Goal: Obtain resource: Download file/media

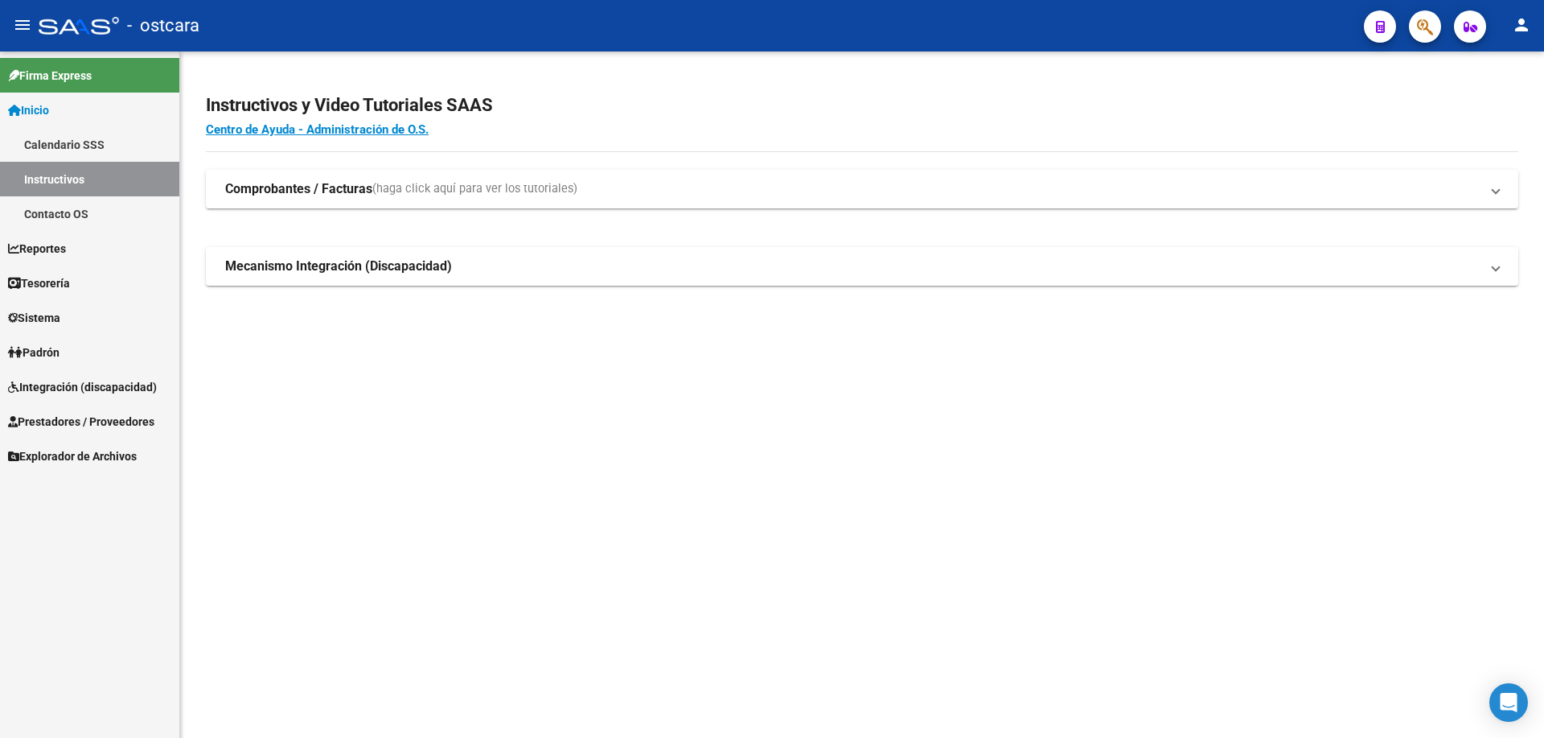
click at [125, 422] on span "Prestadores / Proveedores" at bounding box center [81, 422] width 146 height 18
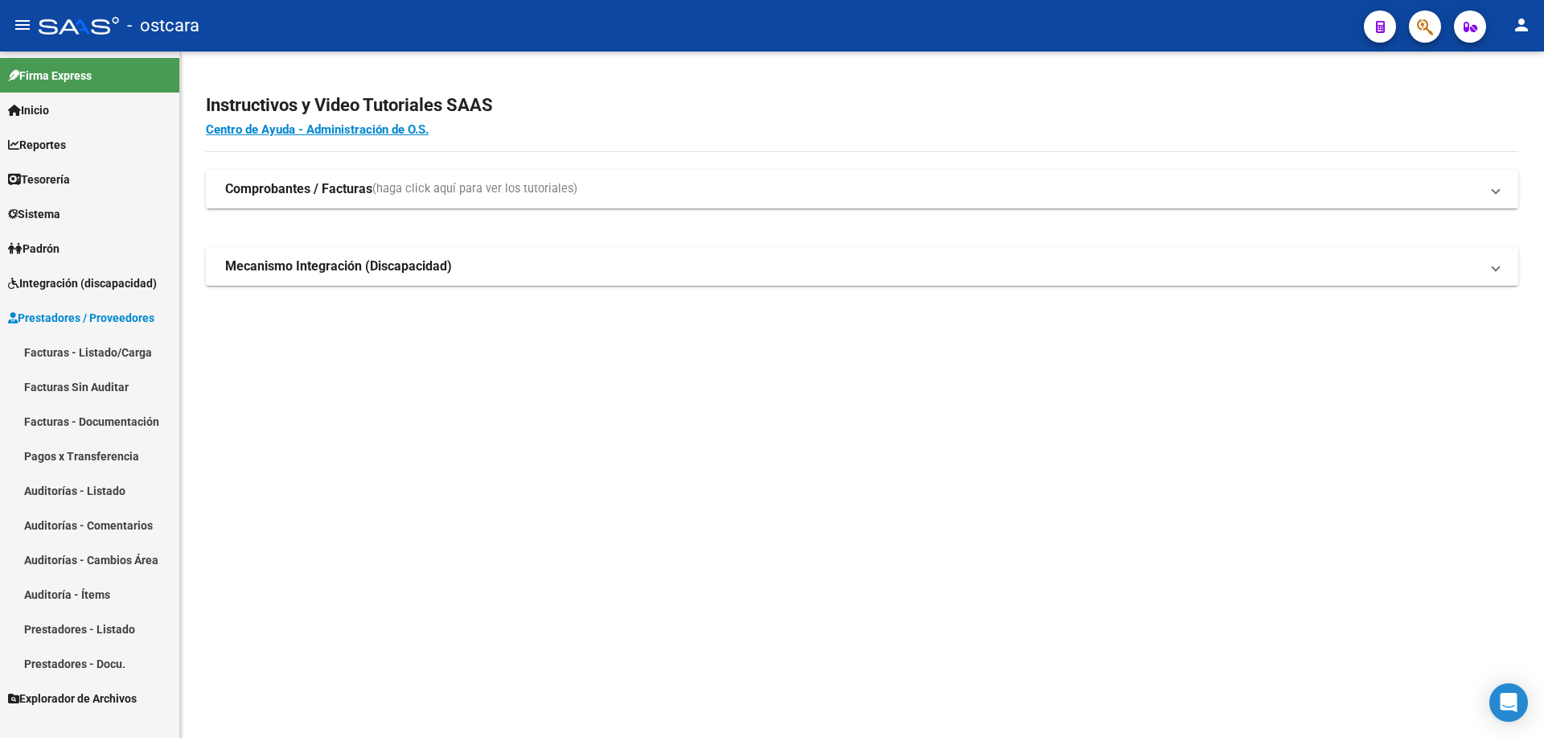
click at [1435, 24] on button "button" at bounding box center [1425, 26] width 32 height 32
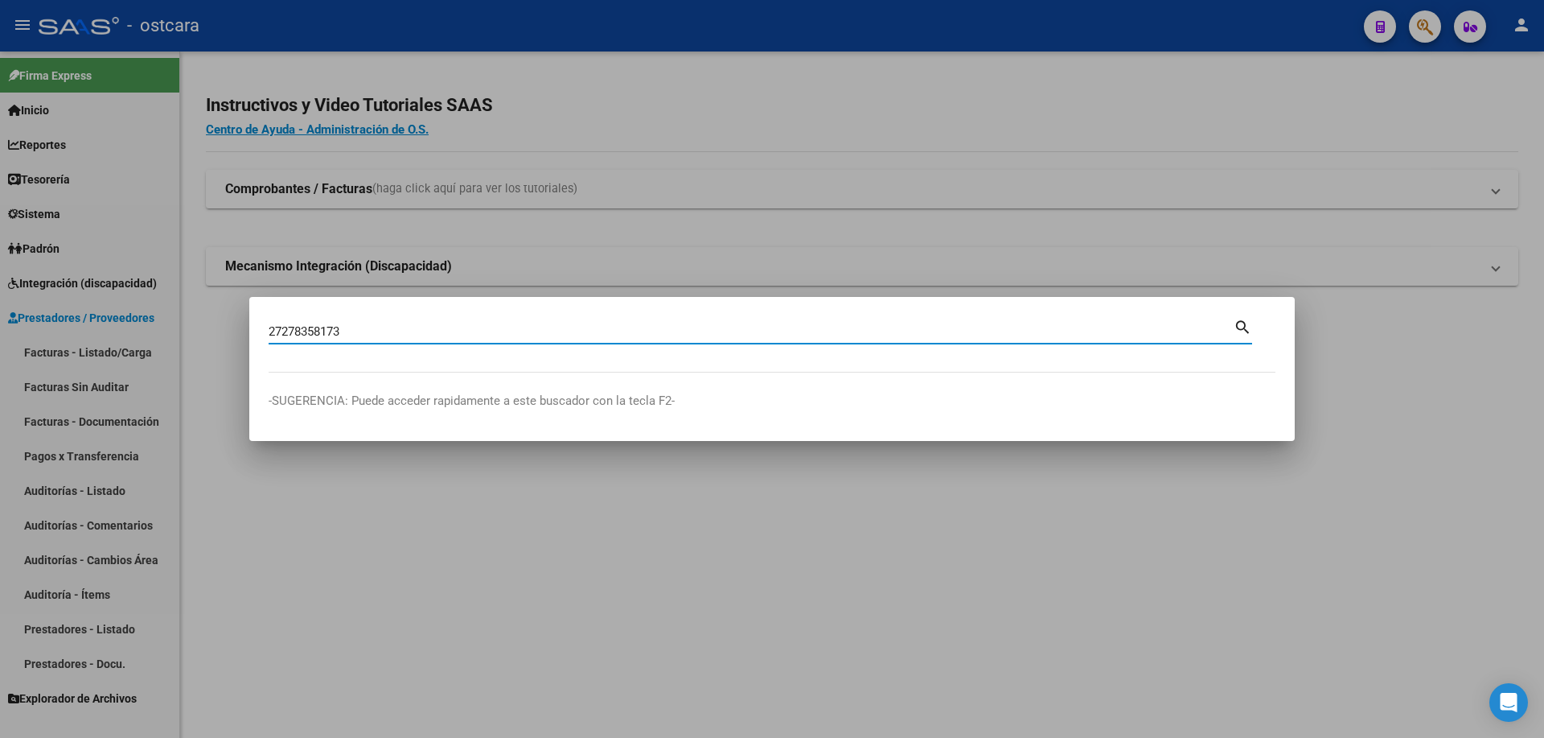
type input "27278358173"
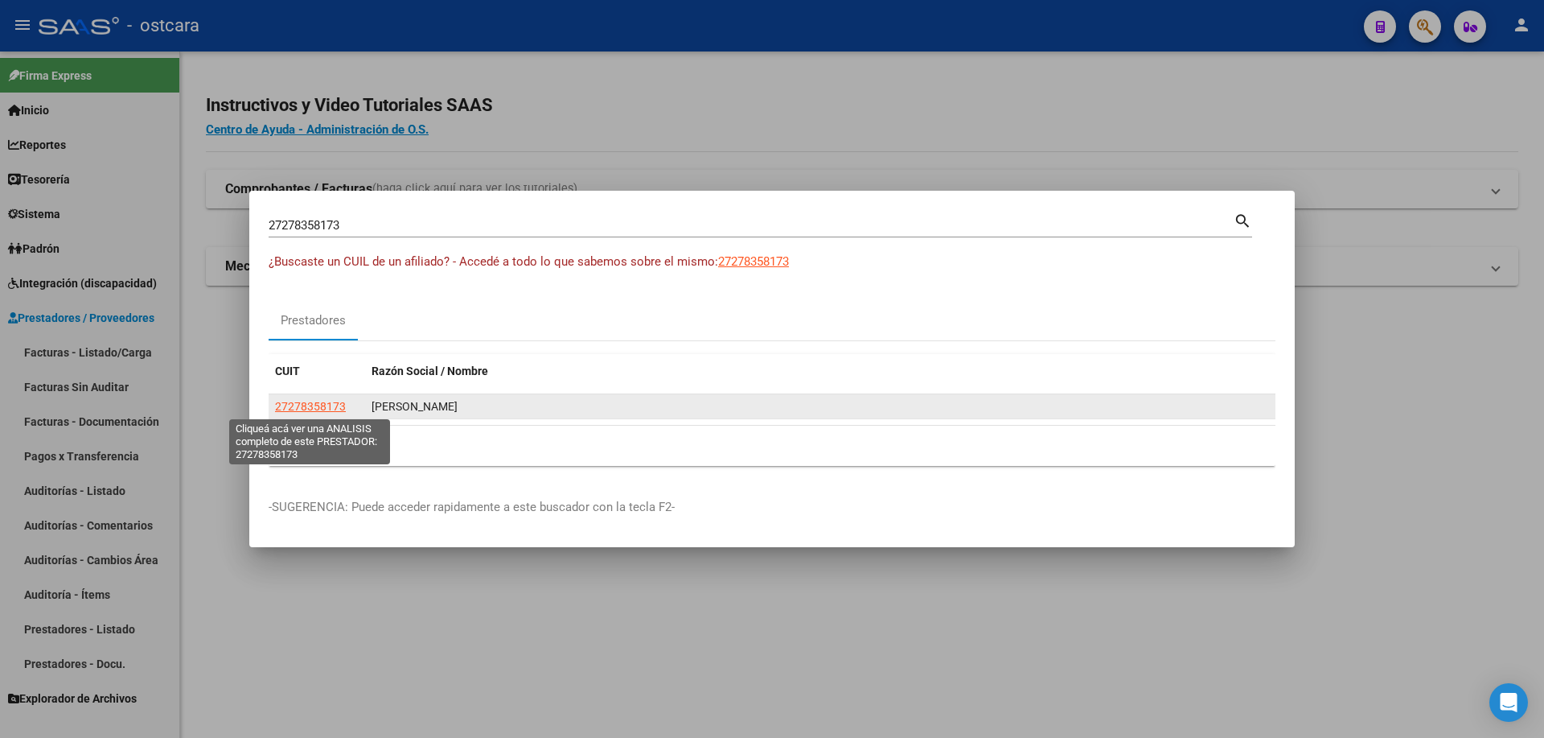
click at [324, 409] on span "27278358173" at bounding box center [310, 406] width 71 height 13
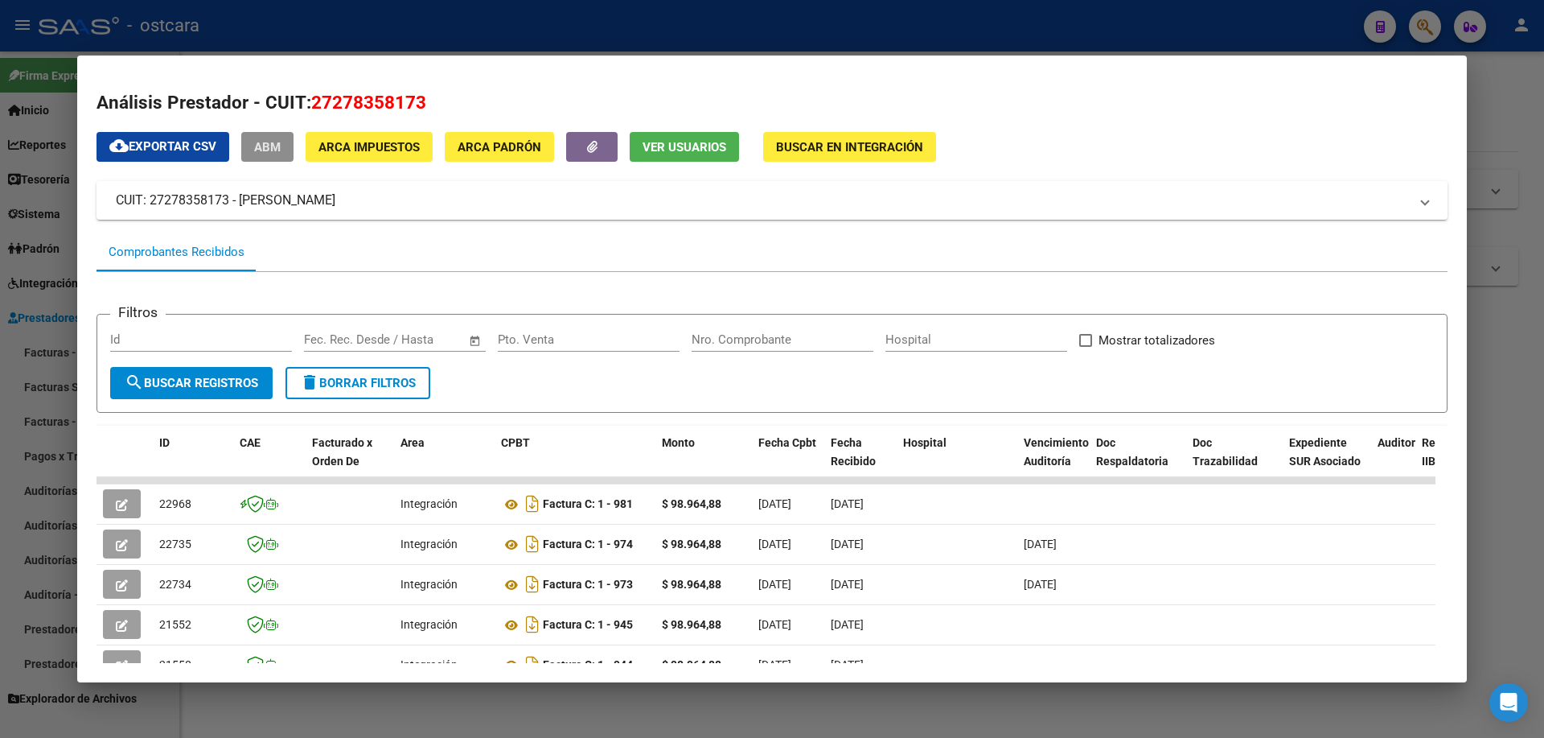
click at [270, 149] on span "ABM" at bounding box center [267, 147] width 27 height 14
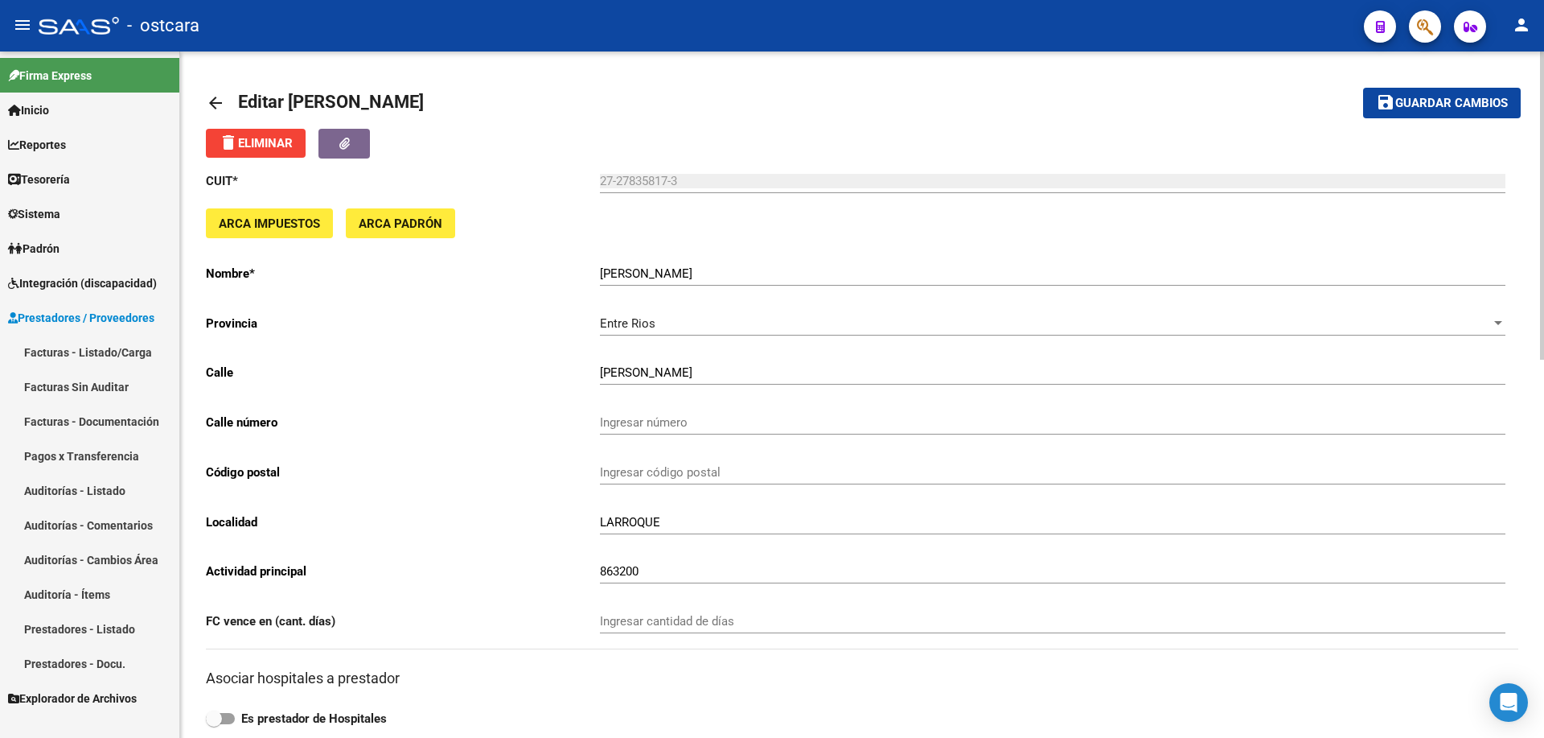
click at [216, 101] on mat-icon "arrow_back" at bounding box center [215, 102] width 19 height 19
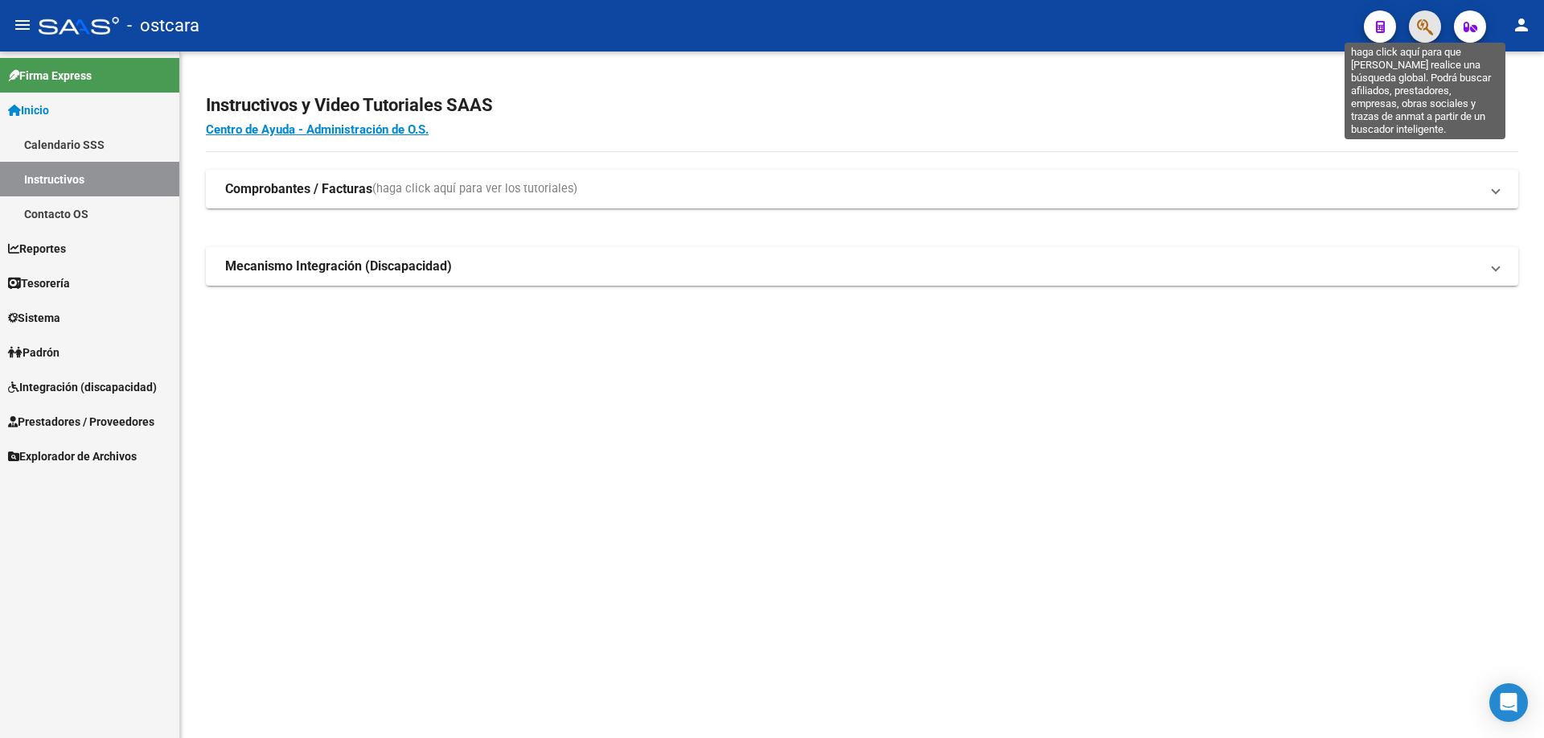
click at [1426, 25] on icon "button" at bounding box center [1425, 27] width 16 height 19
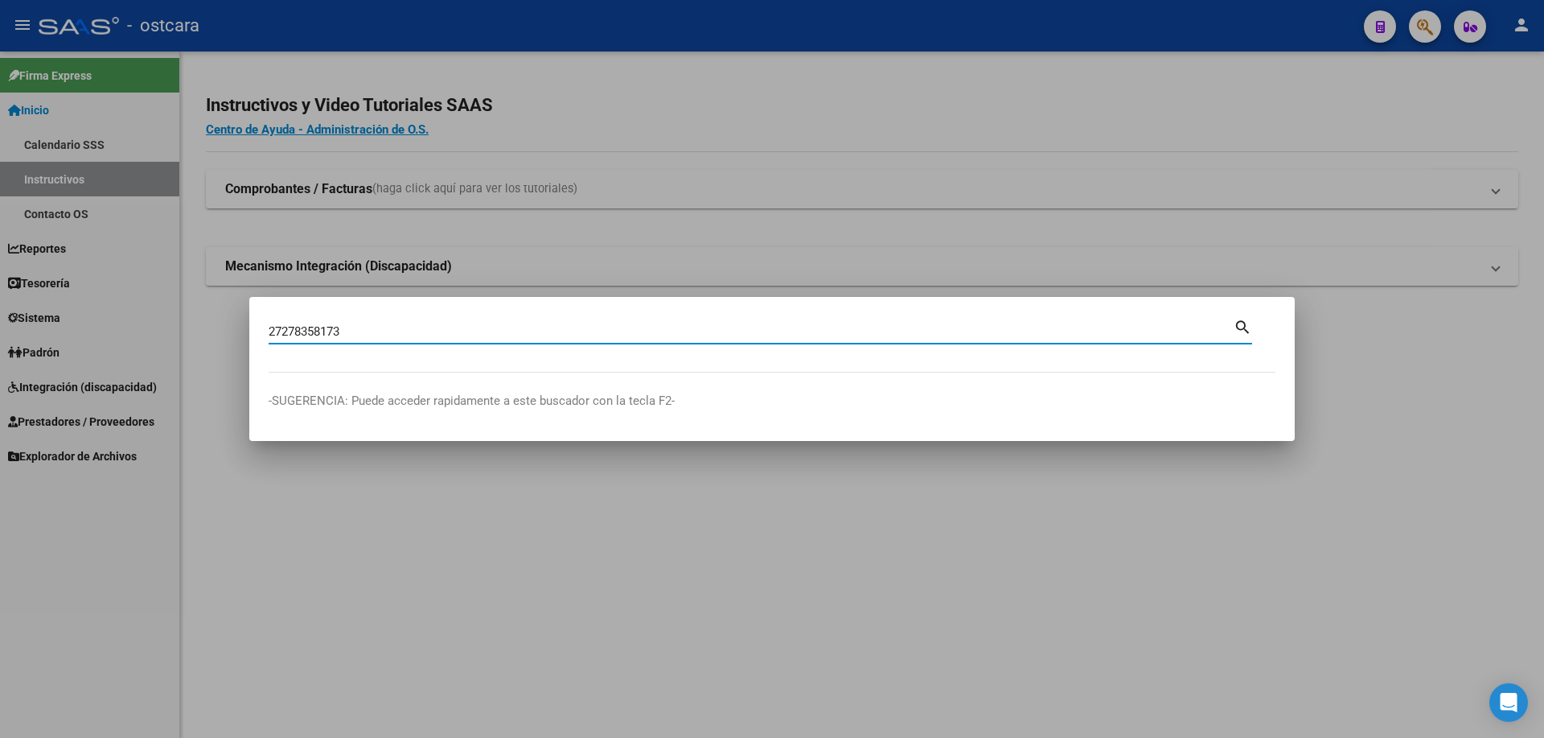
type input "27278358173"
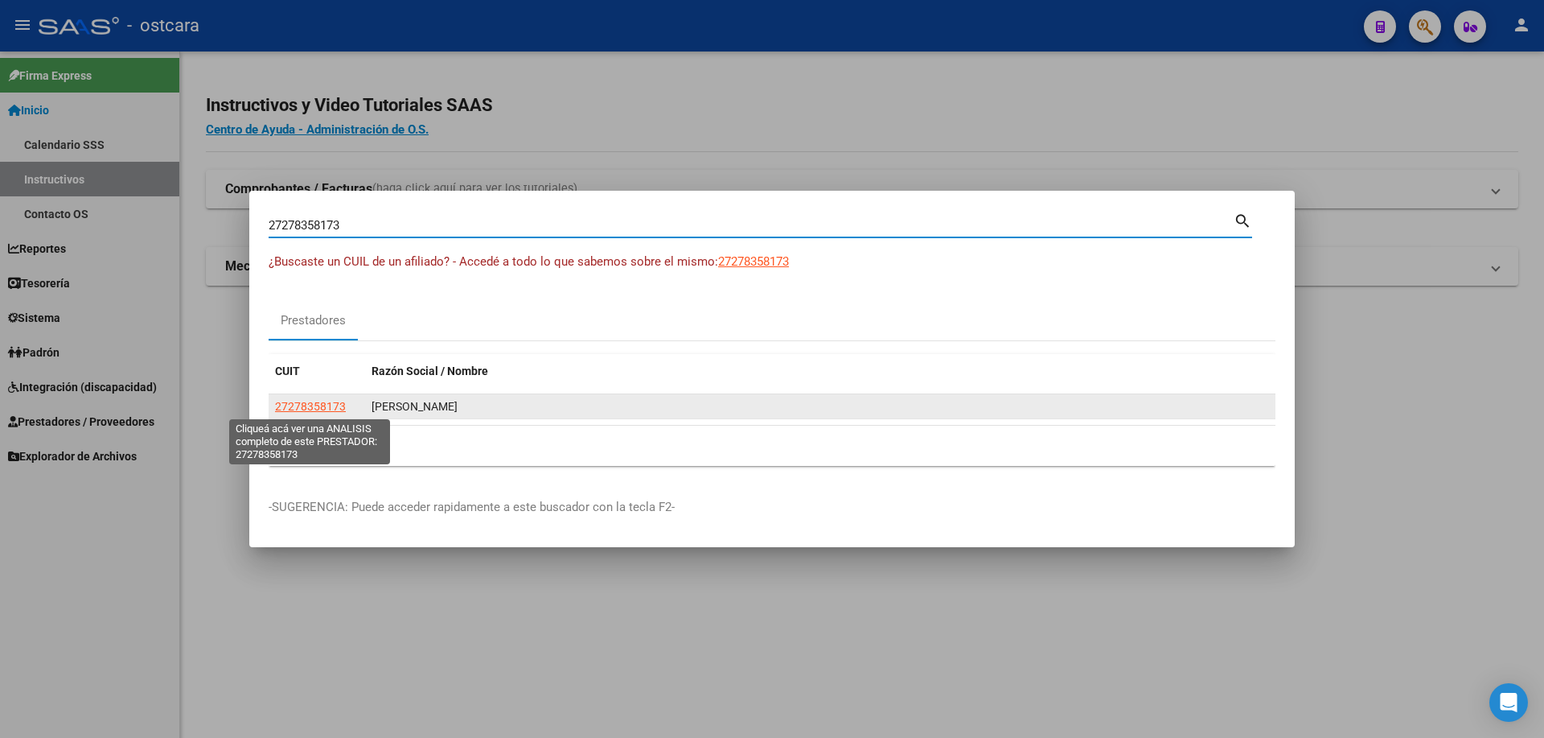
click at [308, 402] on span "27278358173" at bounding box center [310, 406] width 71 height 13
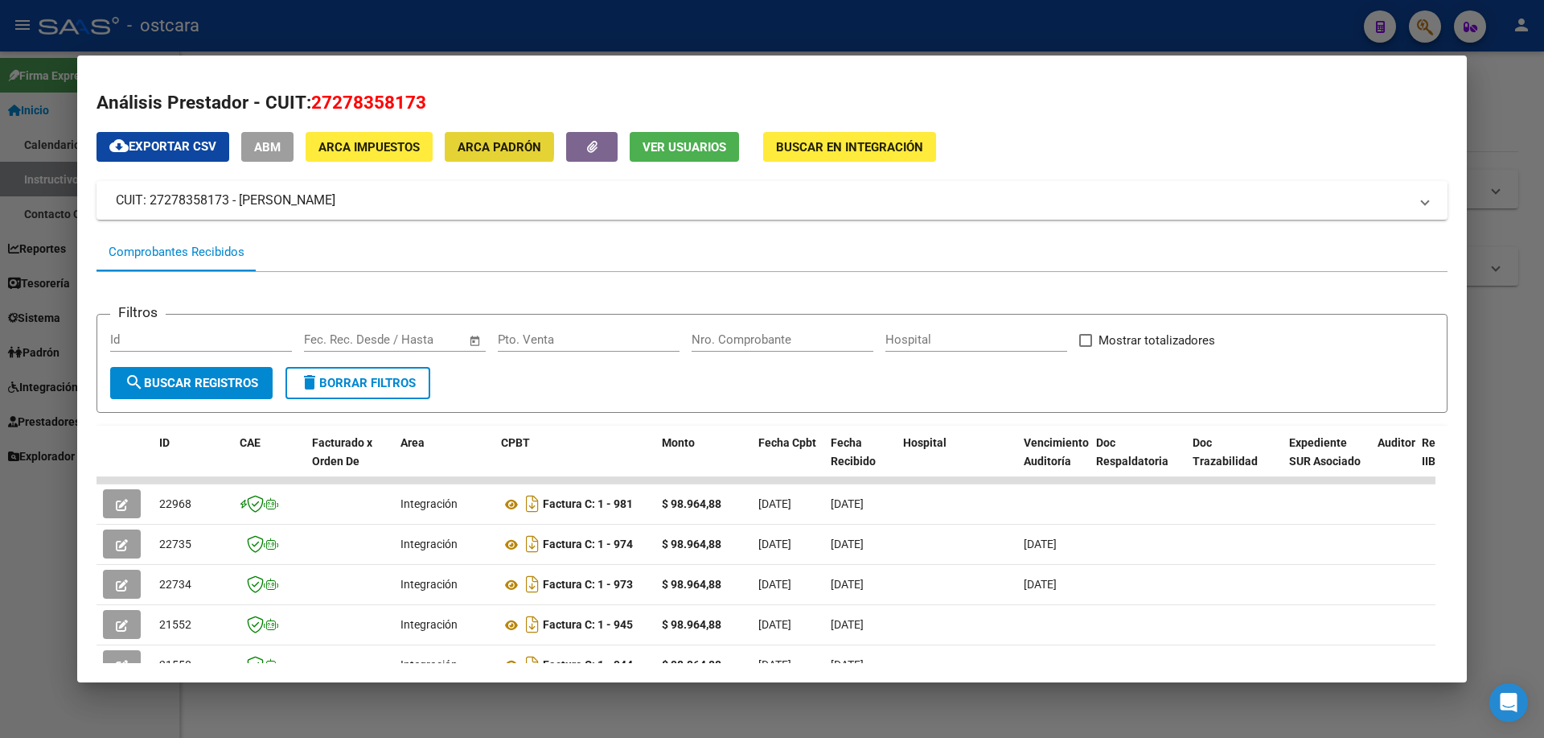
click at [476, 143] on span "ARCA Padrón" at bounding box center [500, 147] width 84 height 14
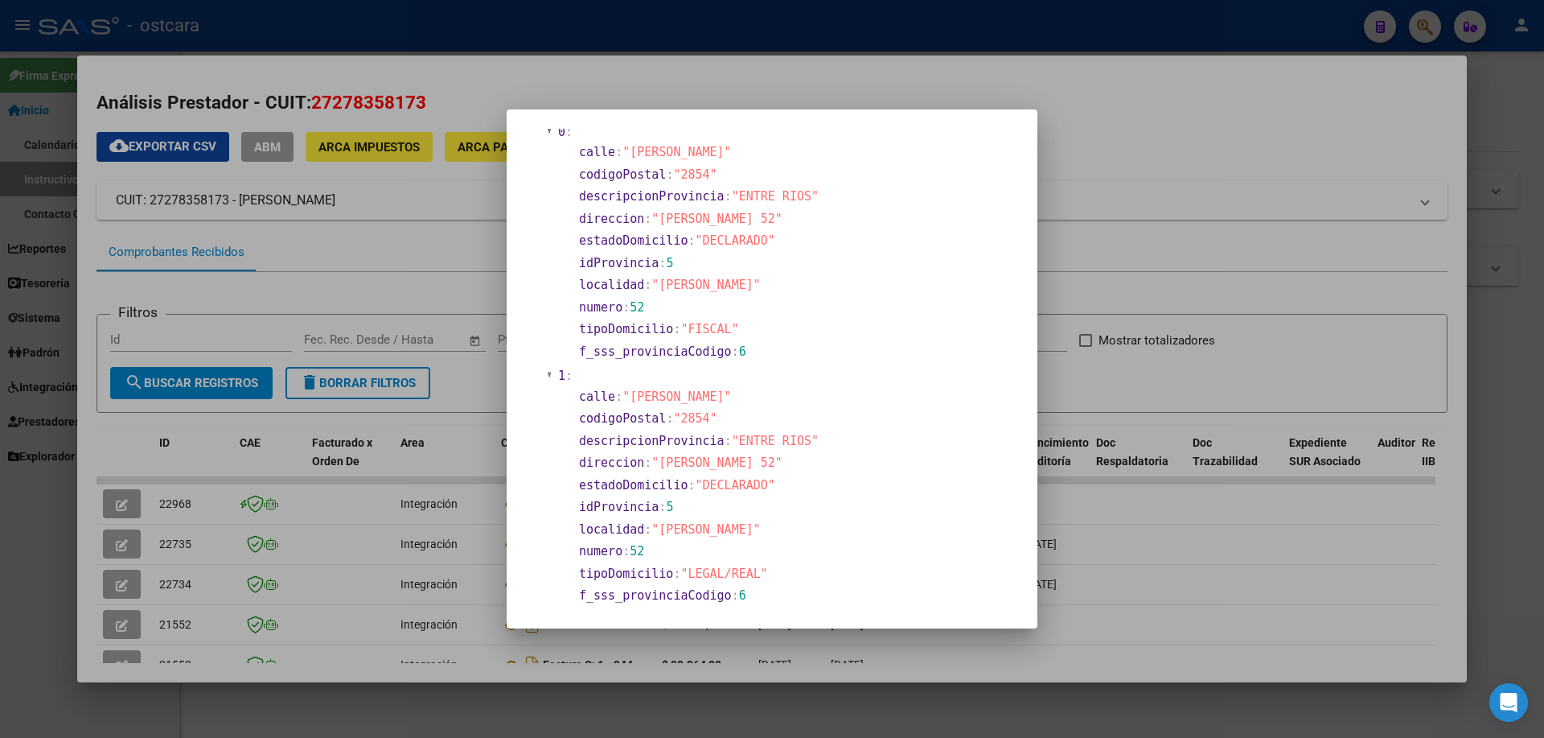
scroll to position [576, 0]
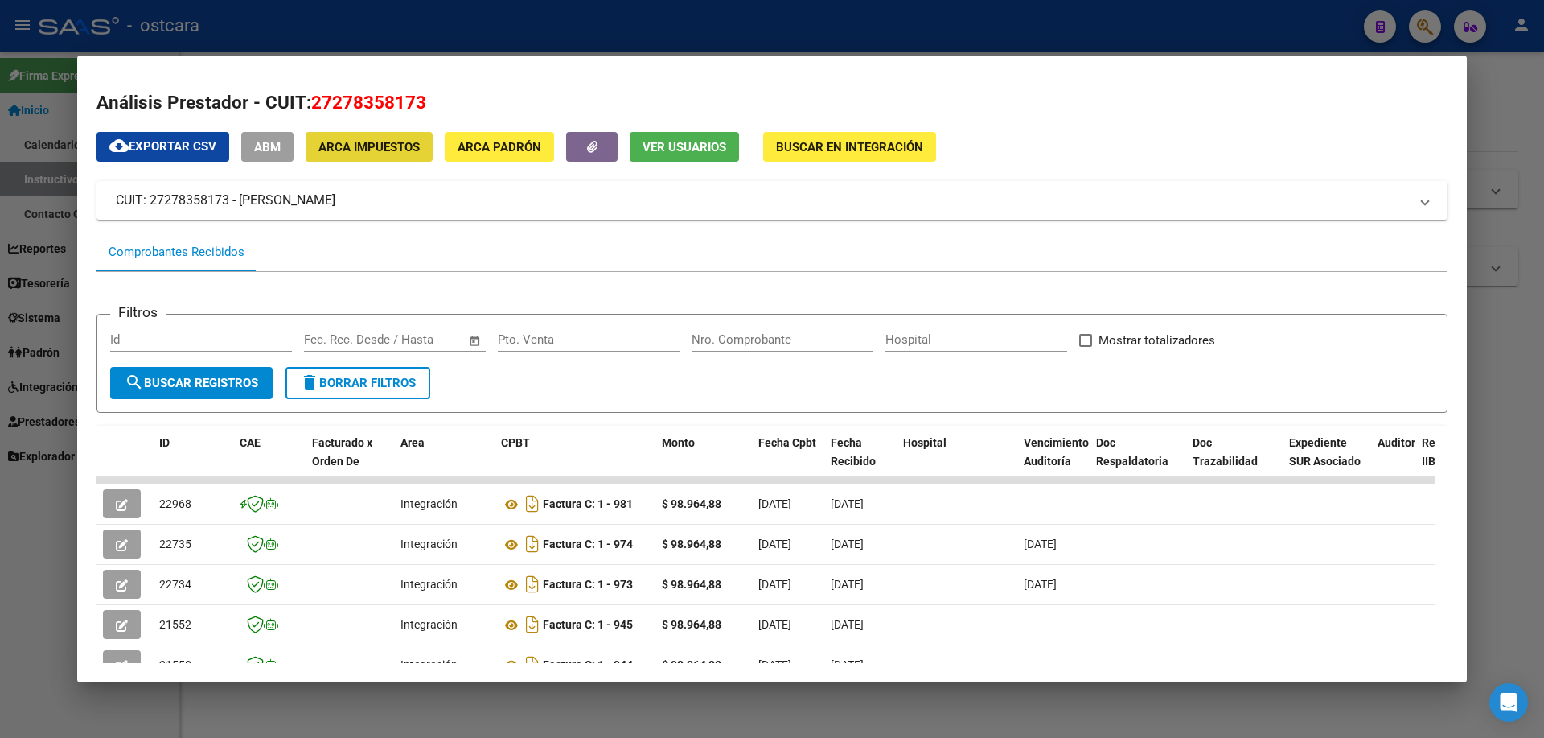
click at [379, 144] on span "ARCA Impuestos" at bounding box center [369, 147] width 101 height 14
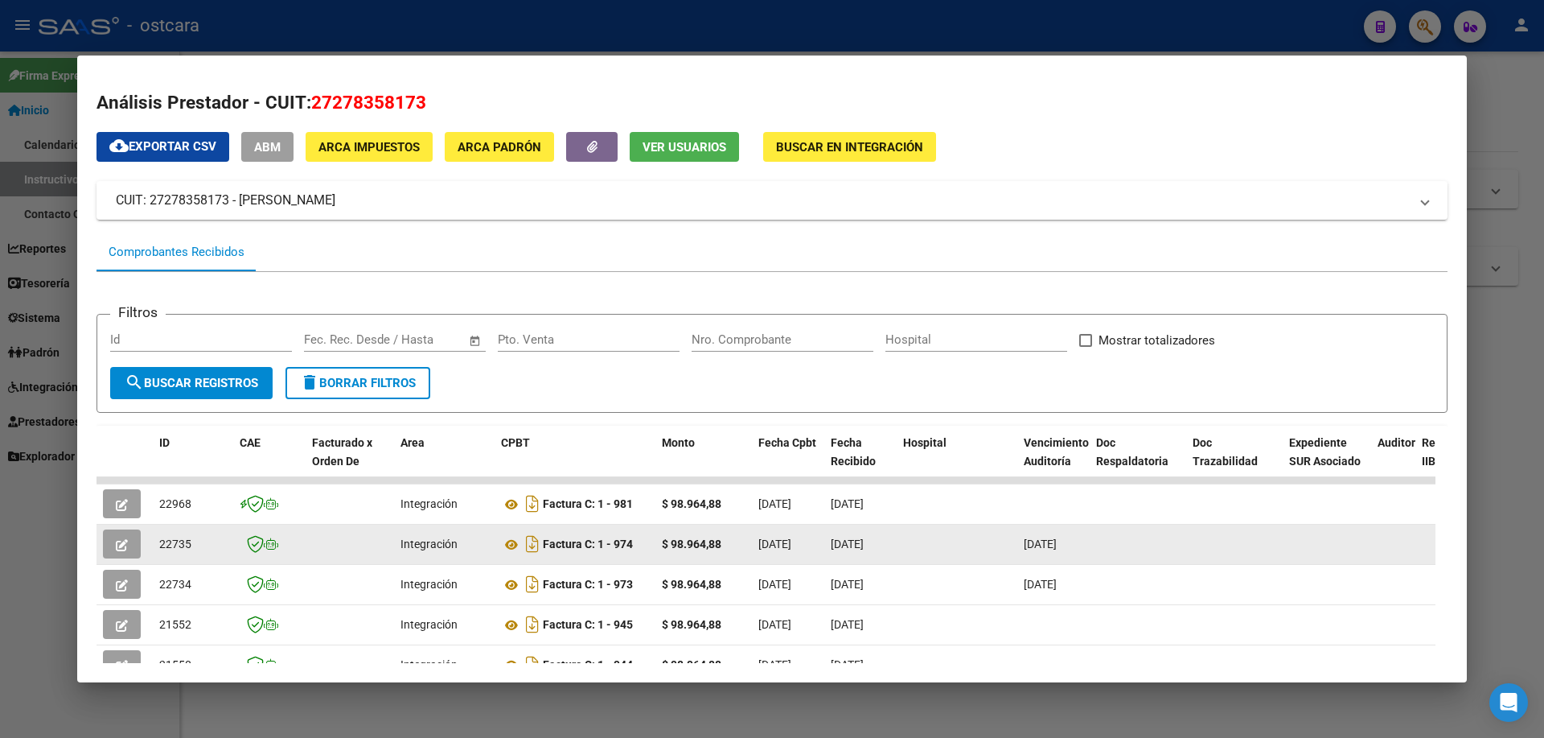
scroll to position [313, 0]
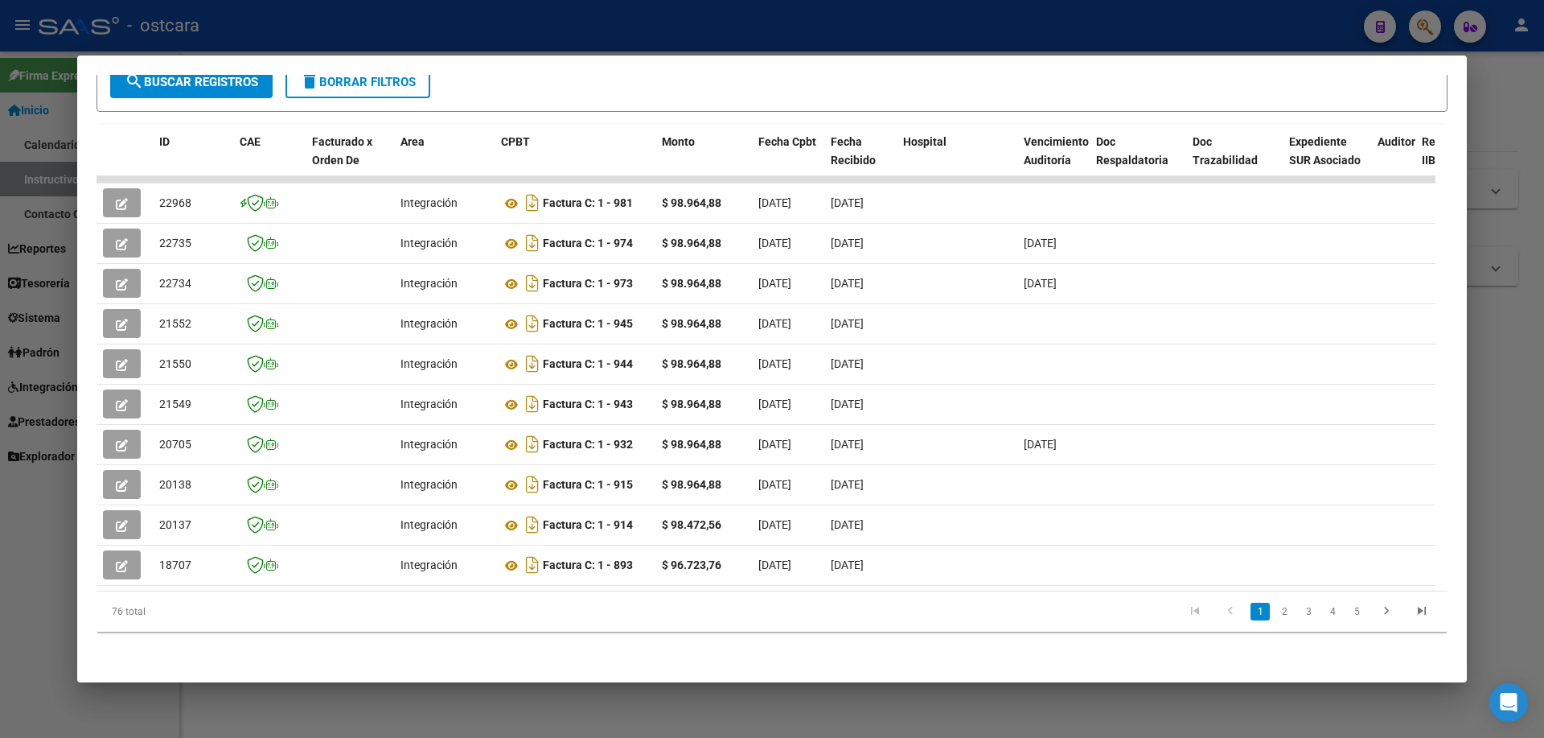
click at [35, 542] on div at bounding box center [772, 369] width 1544 height 738
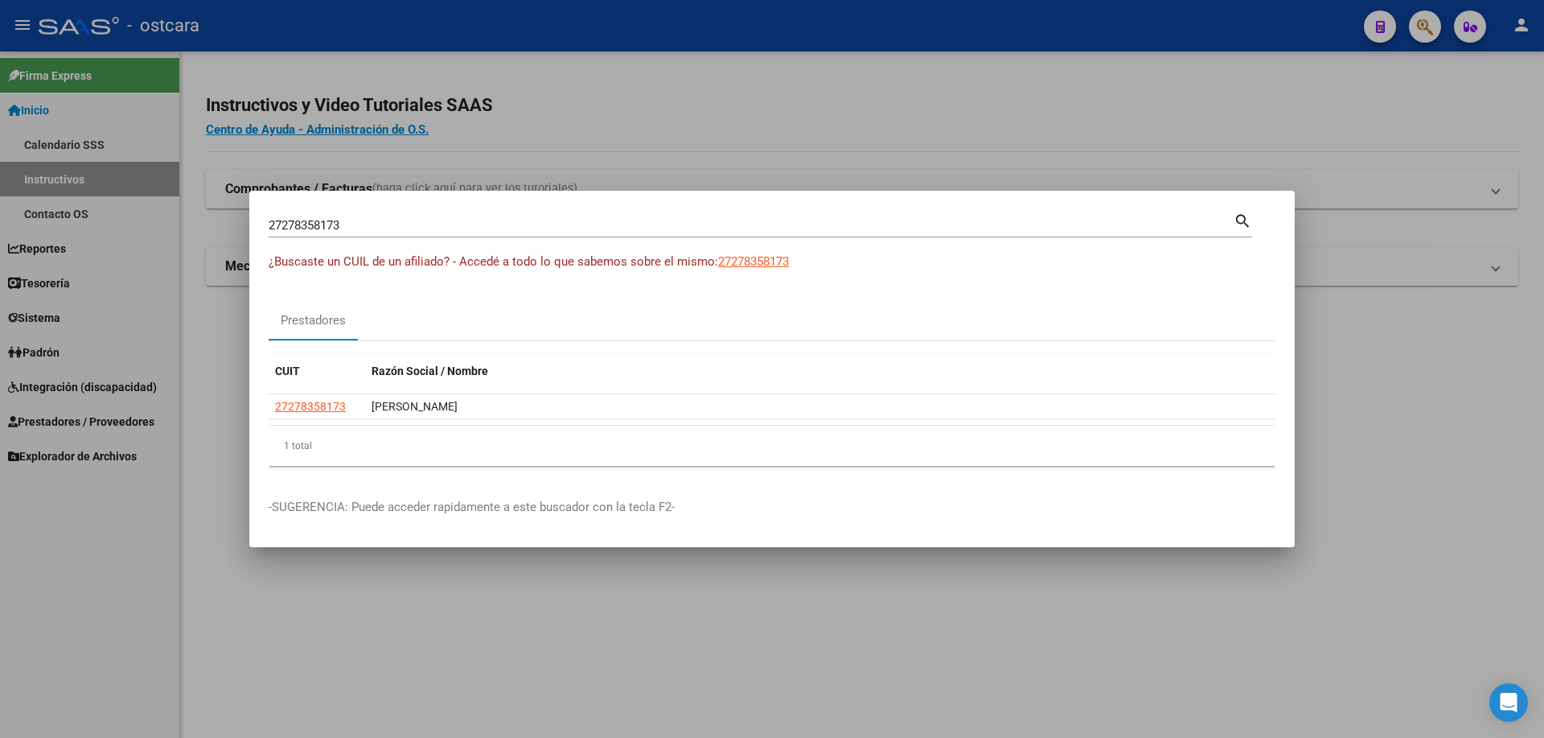
click at [76, 392] on div at bounding box center [772, 369] width 1544 height 738
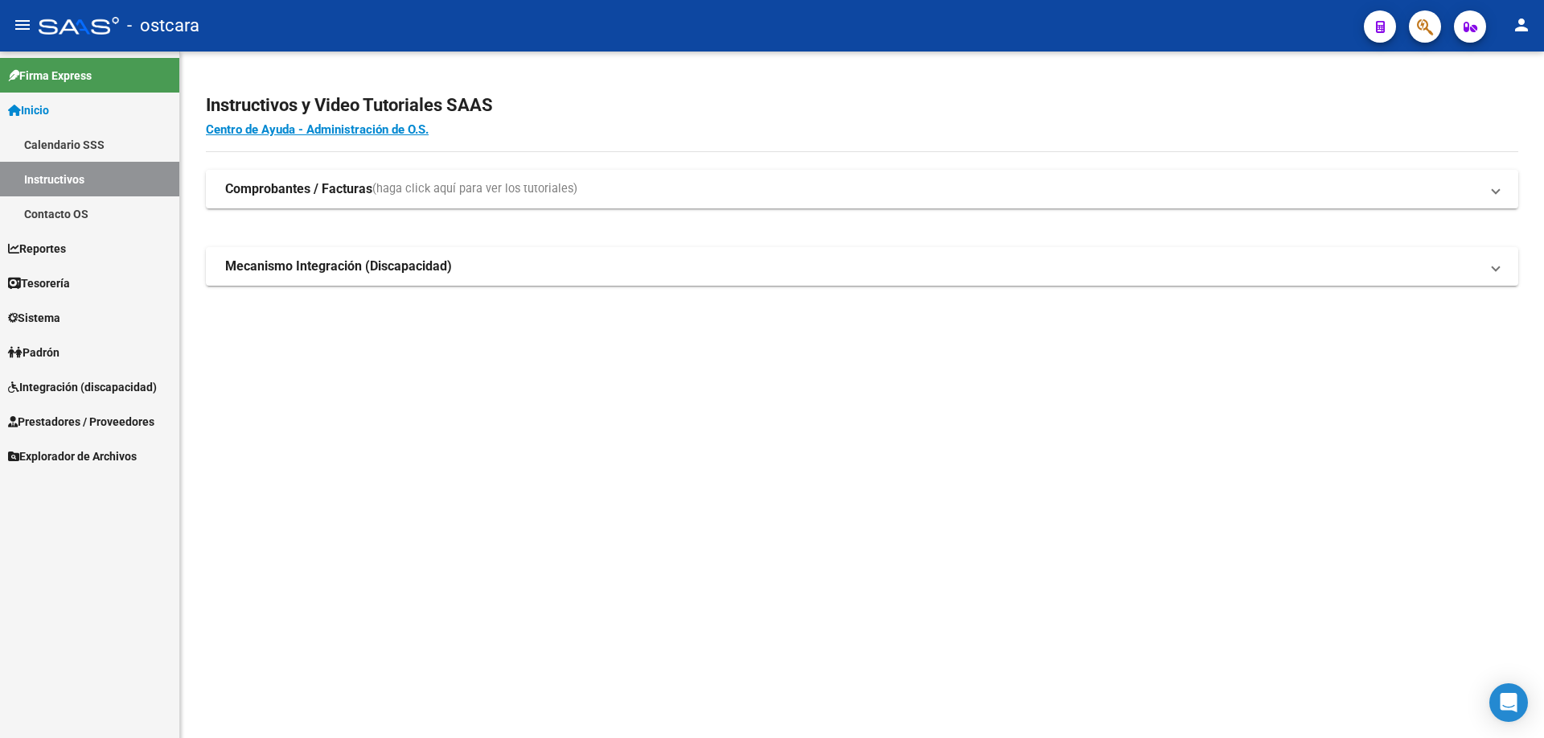
click at [76, 422] on span "Prestadores / Proveedores" at bounding box center [81, 422] width 146 height 18
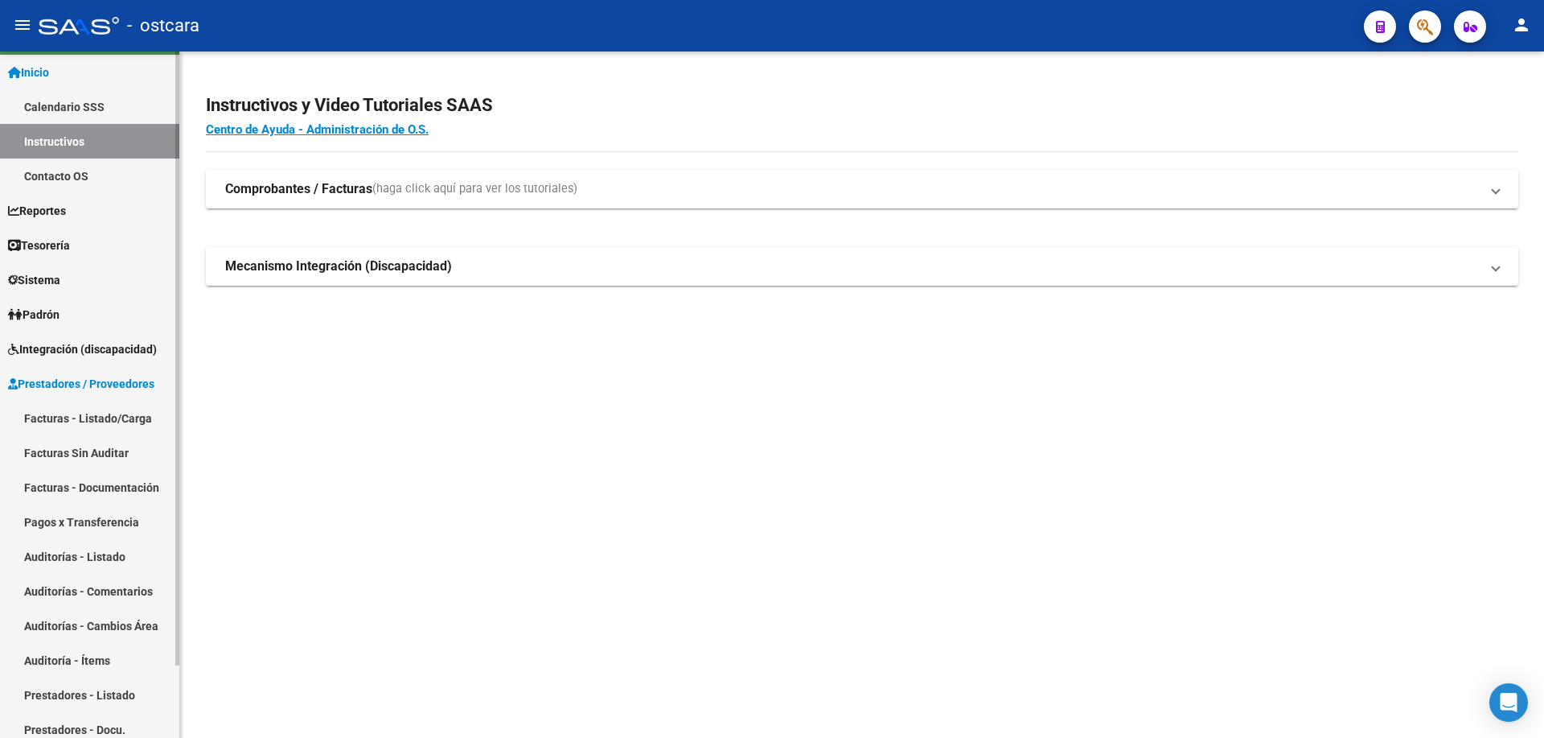
scroll to position [81, 0]
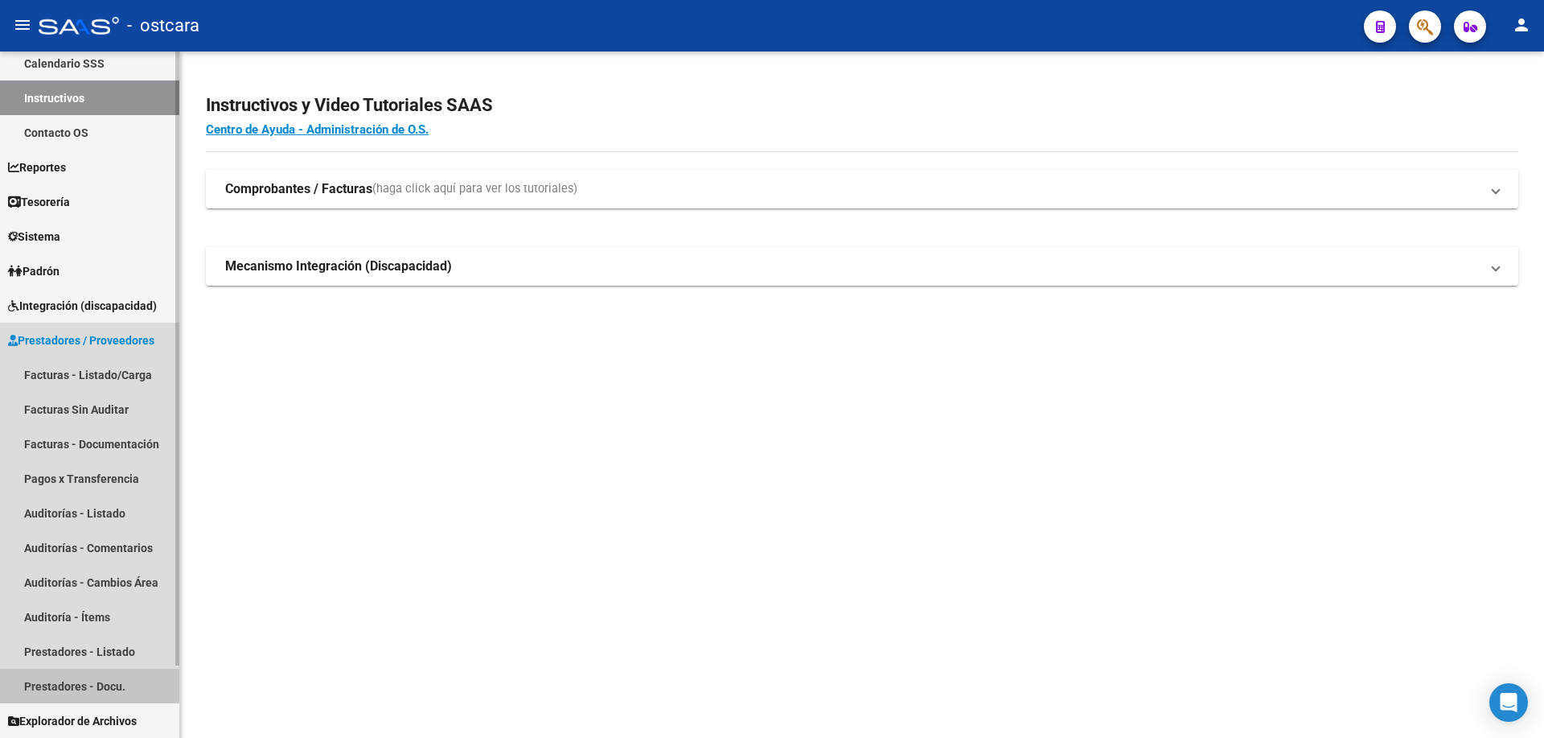
click at [113, 686] on link "Prestadores - Docu." at bounding box center [89, 685] width 179 height 35
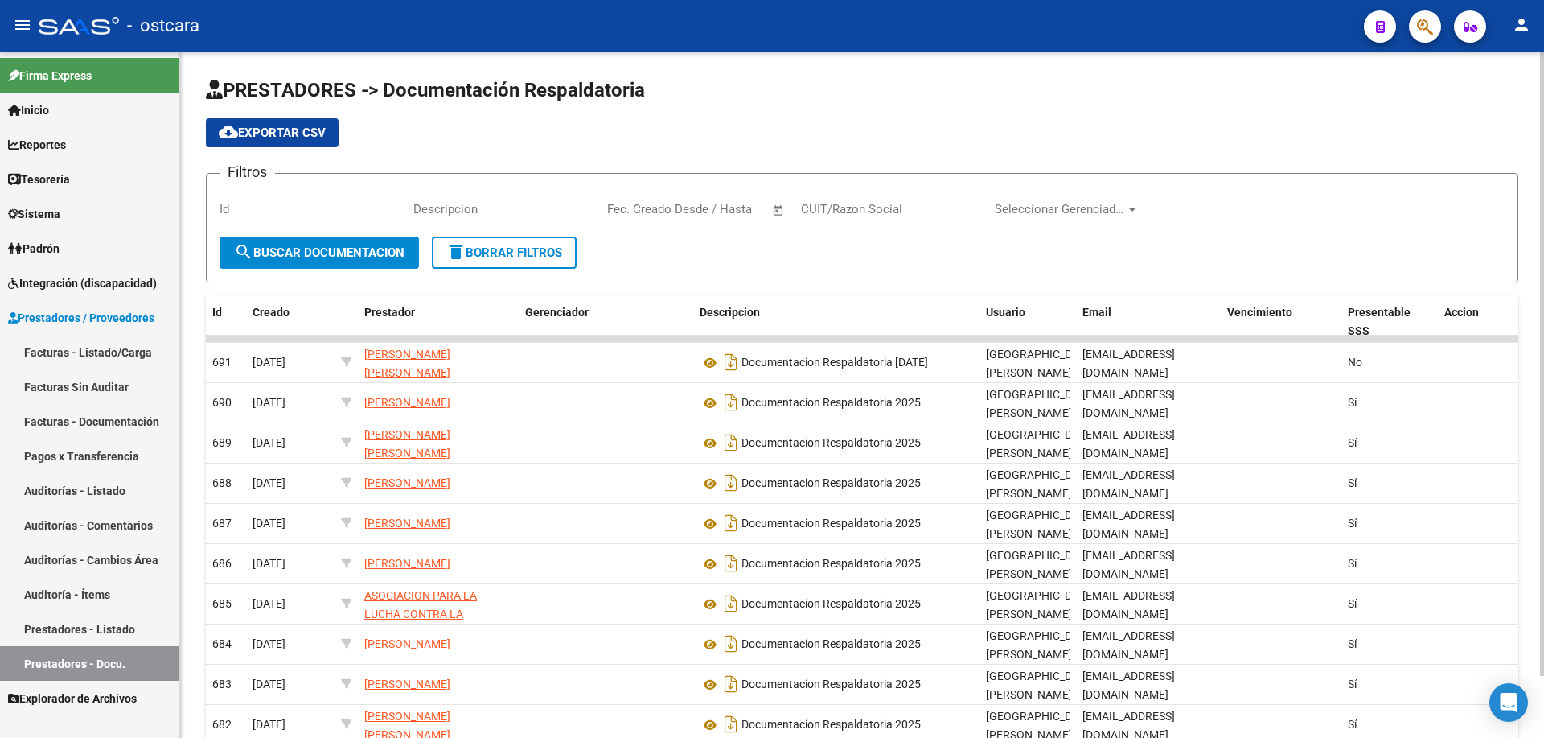
click at [337, 209] on input "Id" at bounding box center [311, 209] width 182 height 14
paste input "27278358173"
type input "27278358173"
click at [1112, 209] on span "Seleccionar Gerenciador" at bounding box center [1060, 209] width 130 height 14
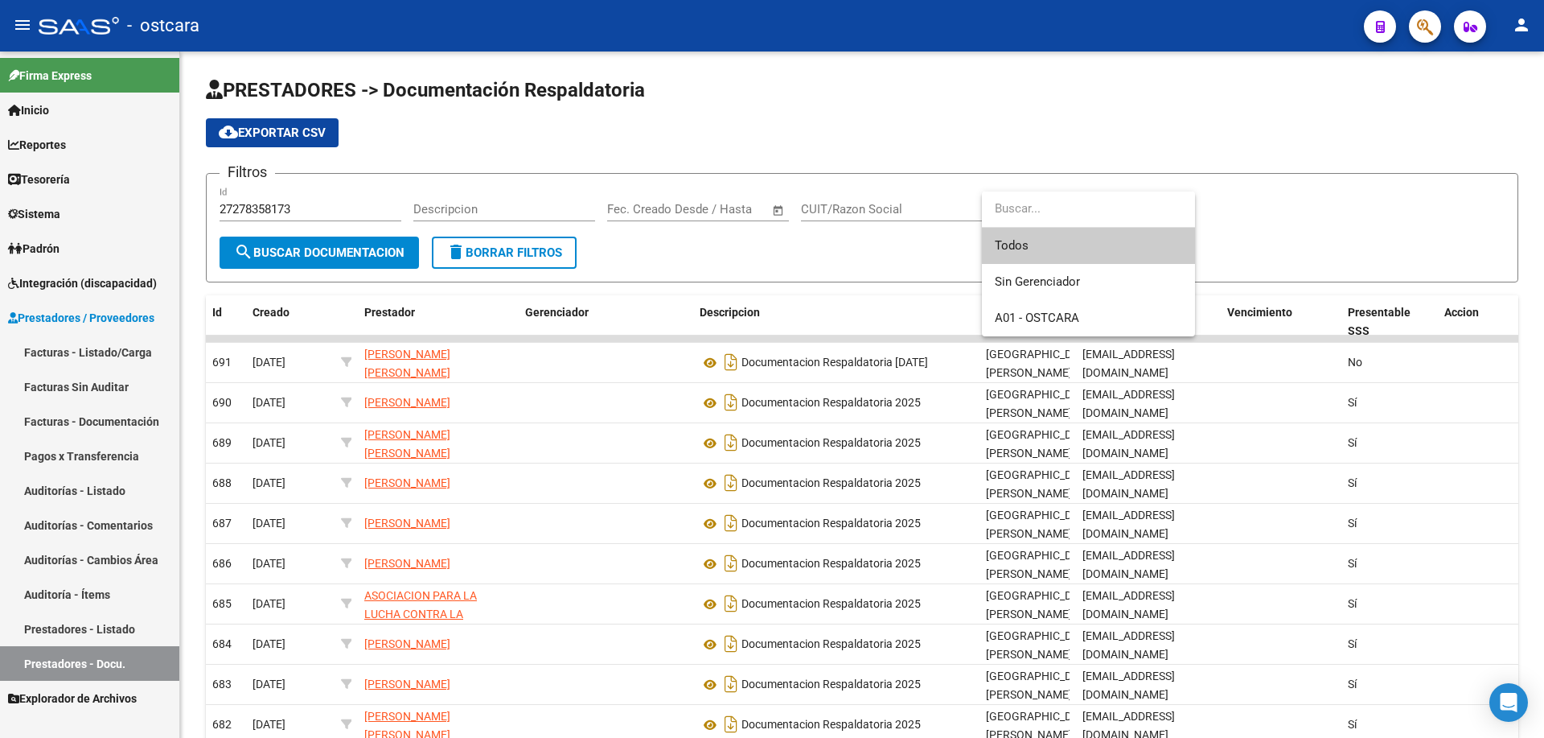
click at [1089, 113] on div at bounding box center [772, 369] width 1544 height 738
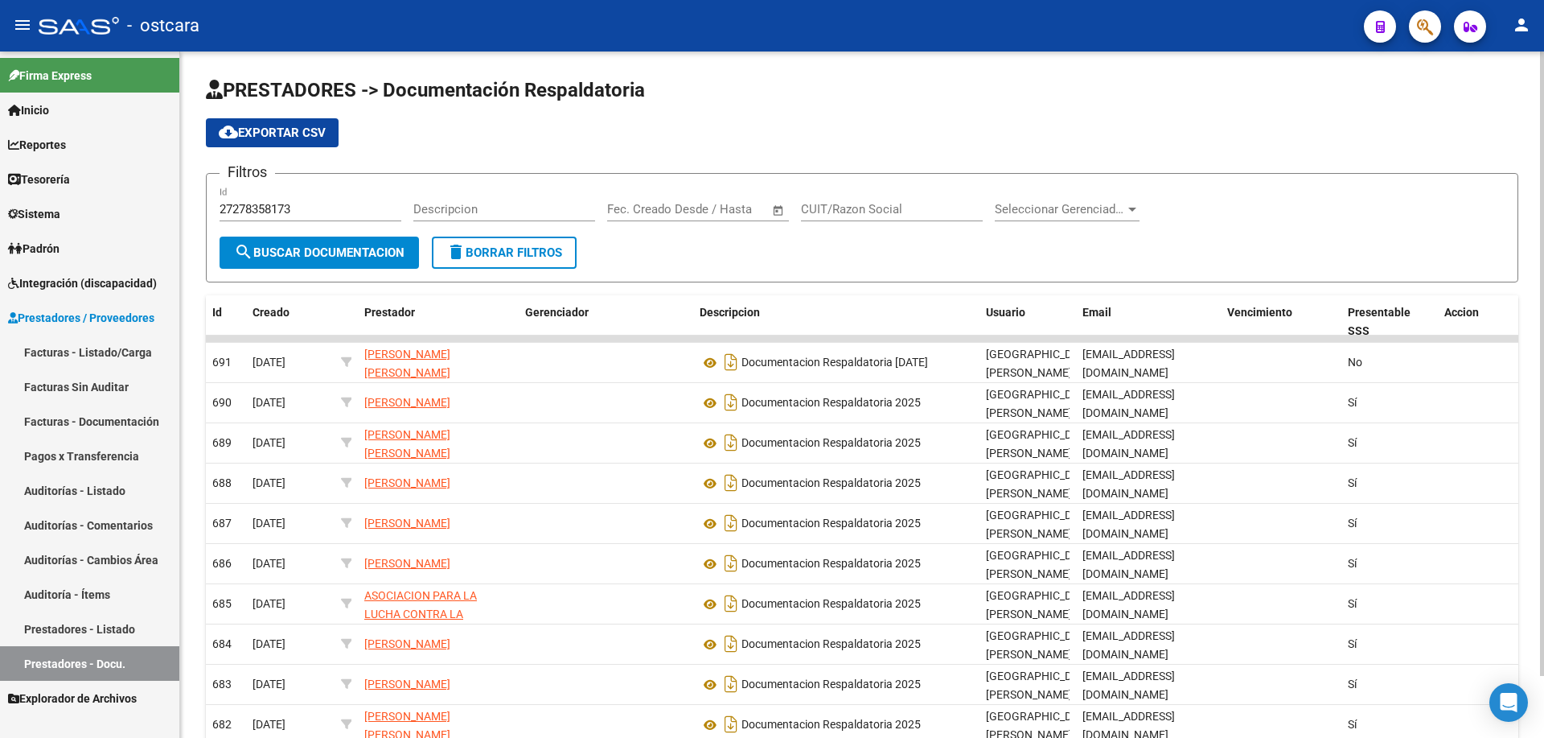
click at [1083, 185] on form "Filtros 27278358173 Id Descripcion Fecha inicio – Fecha fin Fec. Creado Desde /…" at bounding box center [862, 227] width 1313 height 109
click at [842, 207] on input "CUIT/Razon Social" at bounding box center [892, 209] width 182 height 14
paste input "27278358173"
type input "27278358173"
drag, startPoint x: 336, startPoint y: 199, endPoint x: 60, endPoint y: 192, distance: 276.8
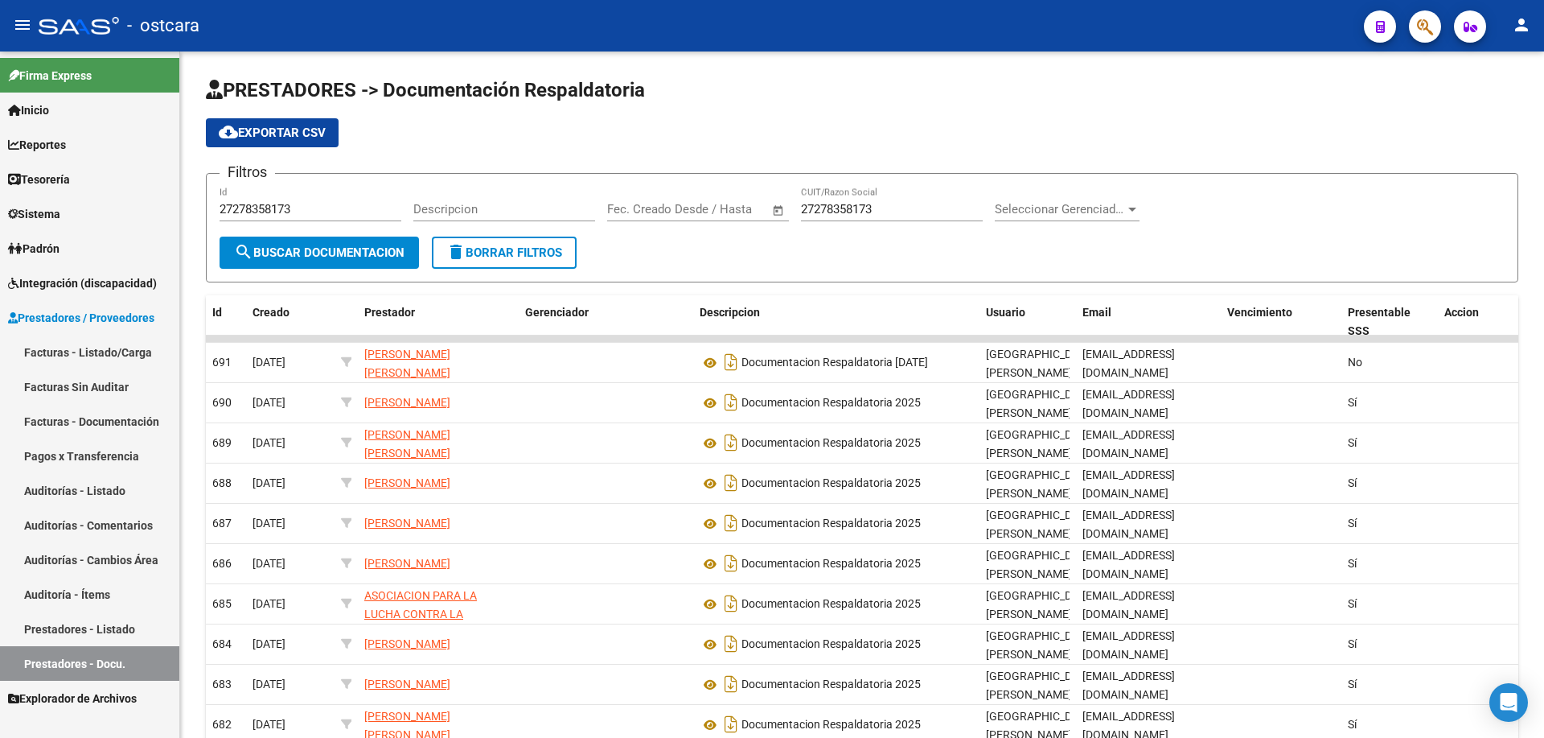
click at [60, 192] on mat-sidenav-container "Firma Express Inicio Calendario SSS Instructivos Contacto OS Reportes Egresos D…" at bounding box center [772, 394] width 1544 height 686
click at [278, 203] on input "27278358173" at bounding box center [311, 209] width 182 height 14
drag, startPoint x: 298, startPoint y: 208, endPoint x: 122, endPoint y: 206, distance: 175.4
click at [122, 206] on mat-sidenav-container "Firma Express Inicio Calendario SSS Instructivos Contacto OS Reportes Egresos D…" at bounding box center [772, 394] width 1544 height 686
click at [339, 253] on span "search Buscar Documentacion" at bounding box center [319, 252] width 171 height 14
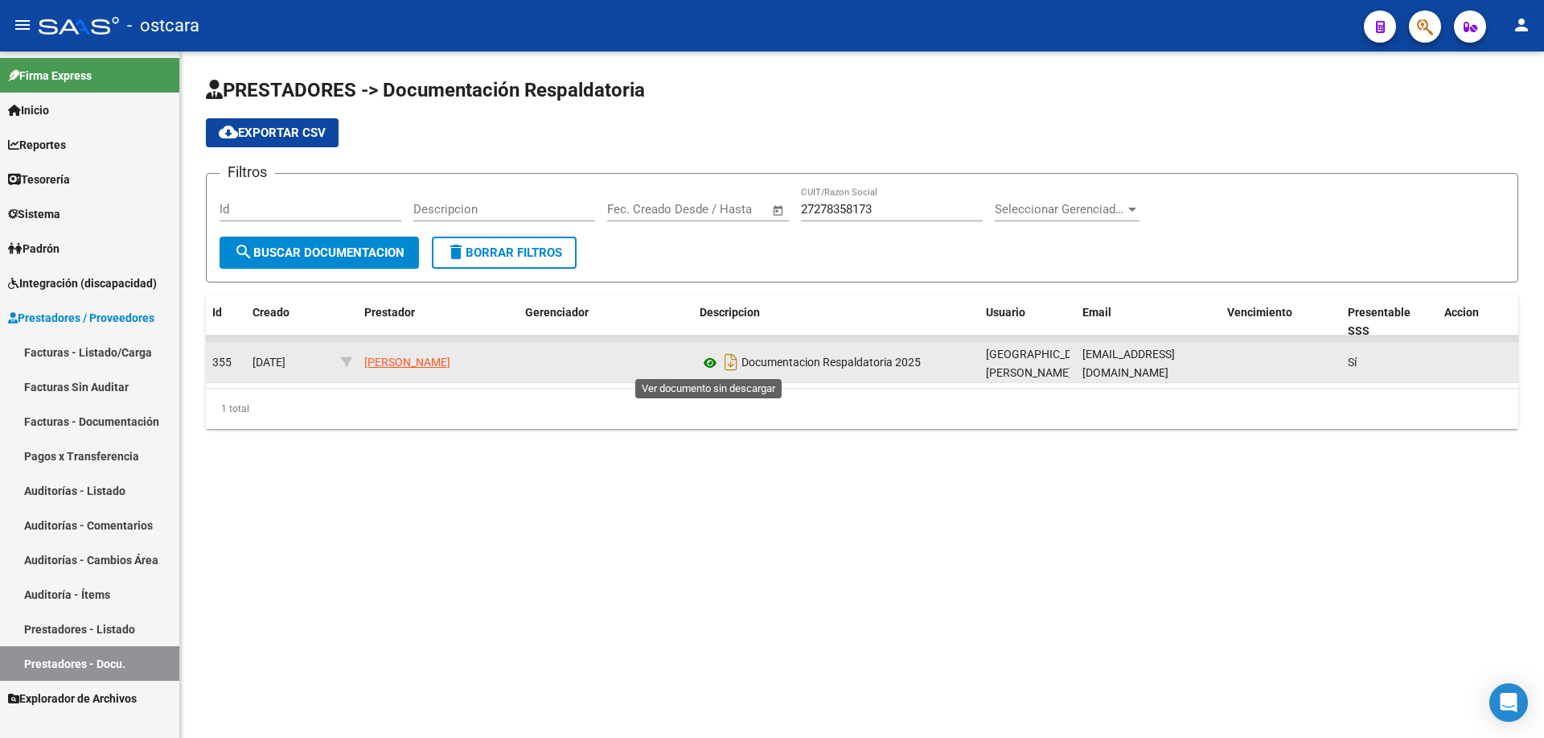
click at [709, 362] on icon at bounding box center [710, 362] width 21 height 19
